Goal: Transaction & Acquisition: Purchase product/service

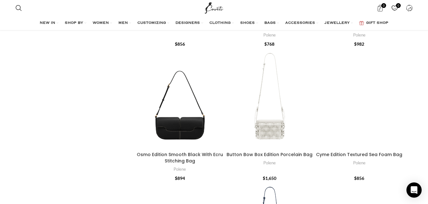
scroll to position [1819, 0]
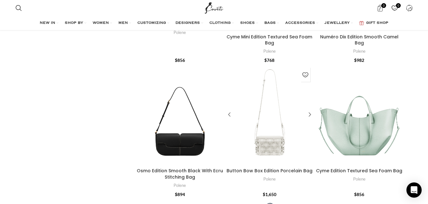
click at [276, 140] on div "Button Bow Box Edition Porcelain Bag" at bounding box center [276, 114] width 15 height 100
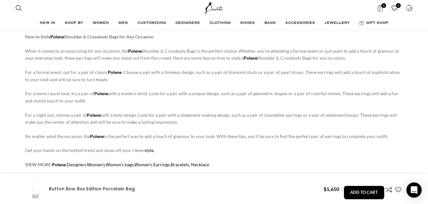
scroll to position [517, 0]
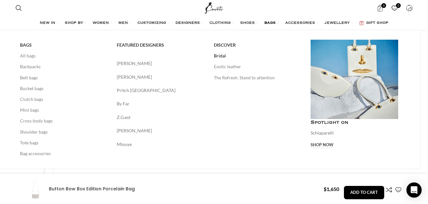
click at [223, 56] on link "Bridal" at bounding box center [257, 55] width 87 height 11
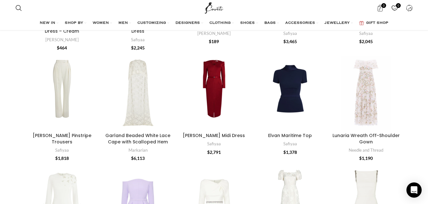
scroll to position [1018, 0]
